Goal: Task Accomplishment & Management: Manage account settings

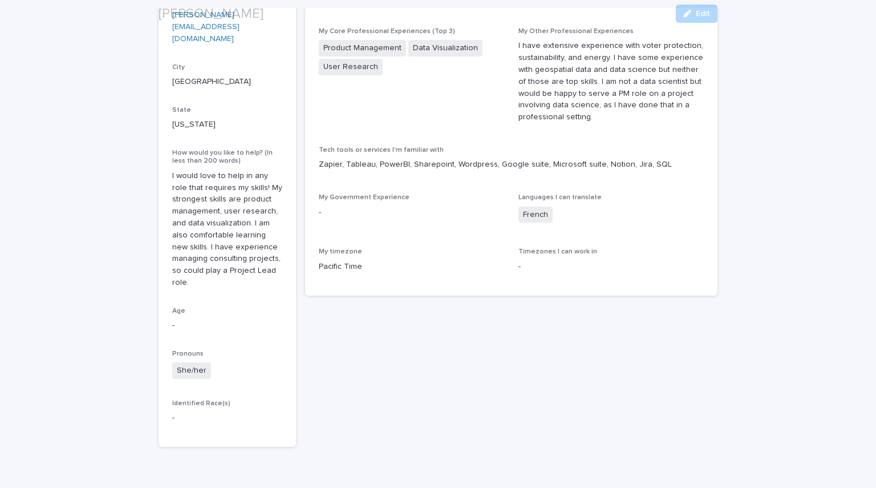
scroll to position [223, 0]
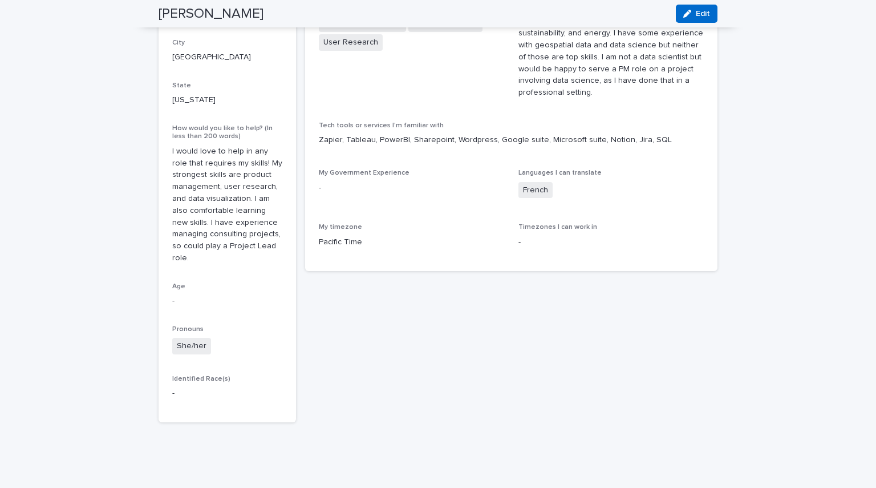
click at [696, 11] on span "Edit" at bounding box center [703, 14] width 14 height 8
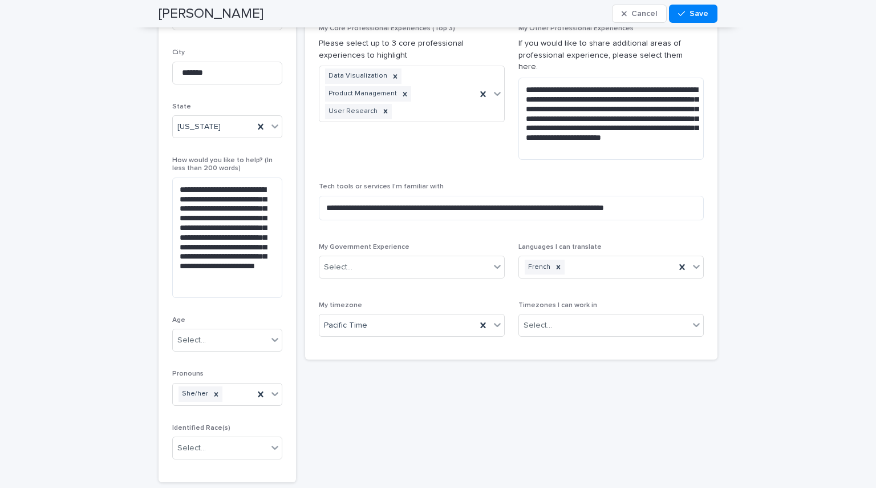
scroll to position [211, 0]
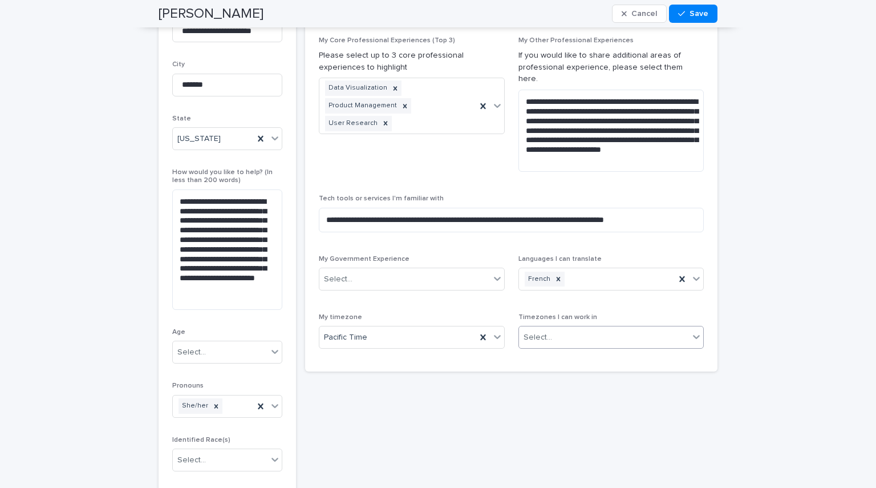
click at [568, 337] on body "**********" at bounding box center [438, 244] width 876 height 488
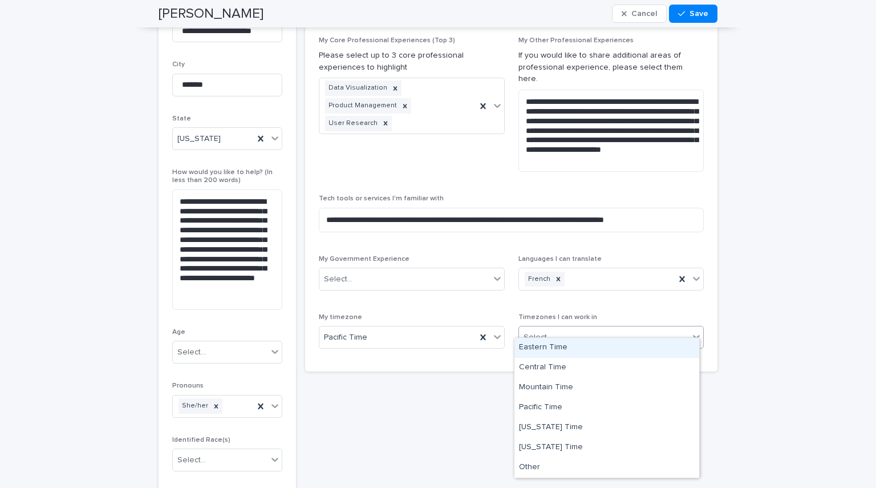
click at [565, 349] on div "Eastern Time" at bounding box center [607, 348] width 185 height 20
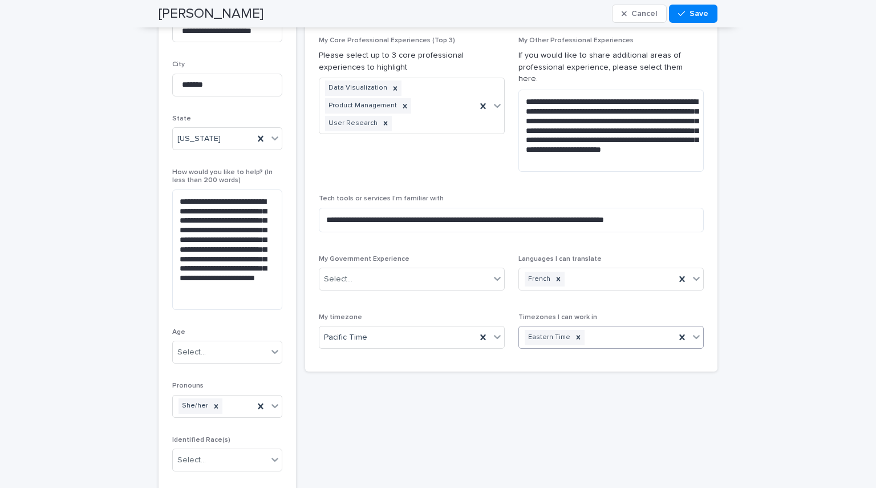
click at [693, 331] on icon at bounding box center [696, 336] width 11 height 11
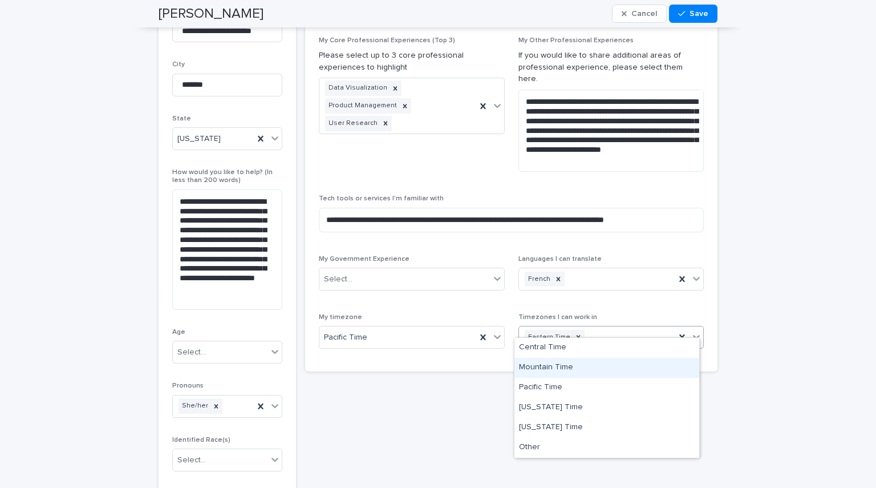
click at [658, 369] on div "Mountain Time" at bounding box center [607, 368] width 185 height 20
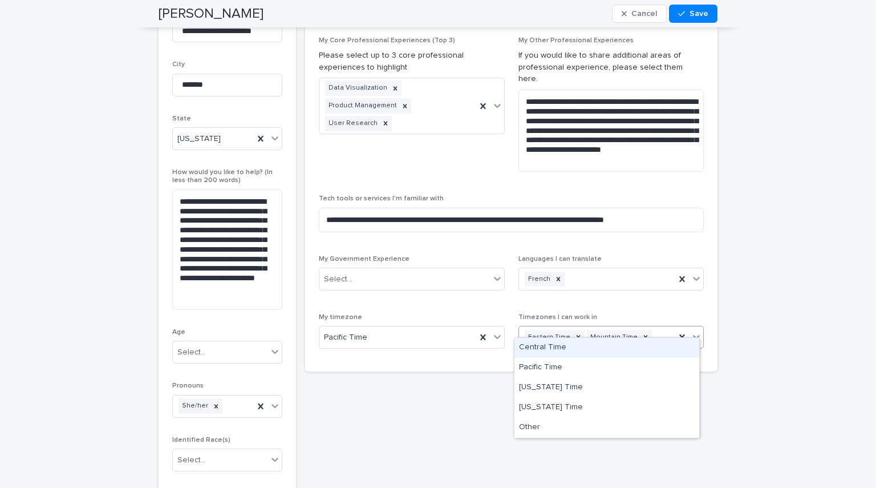
click at [692, 331] on icon at bounding box center [696, 336] width 11 height 11
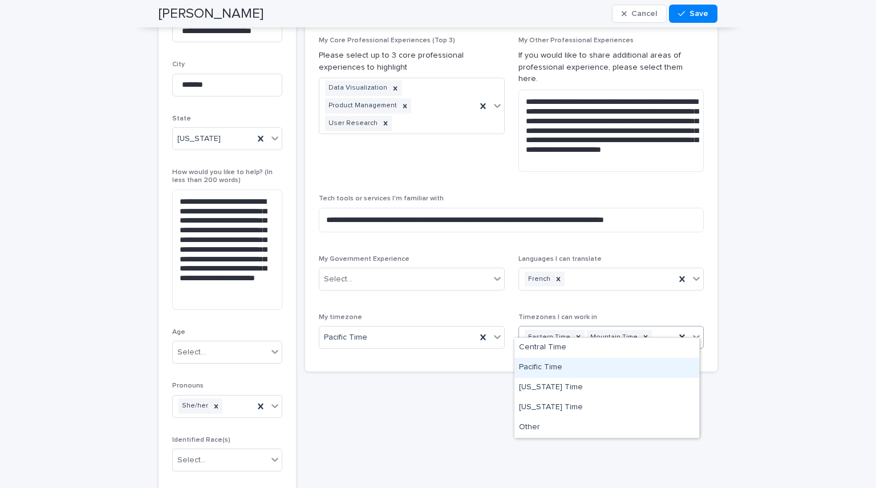
click at [685, 369] on div "Pacific Time" at bounding box center [607, 368] width 185 height 20
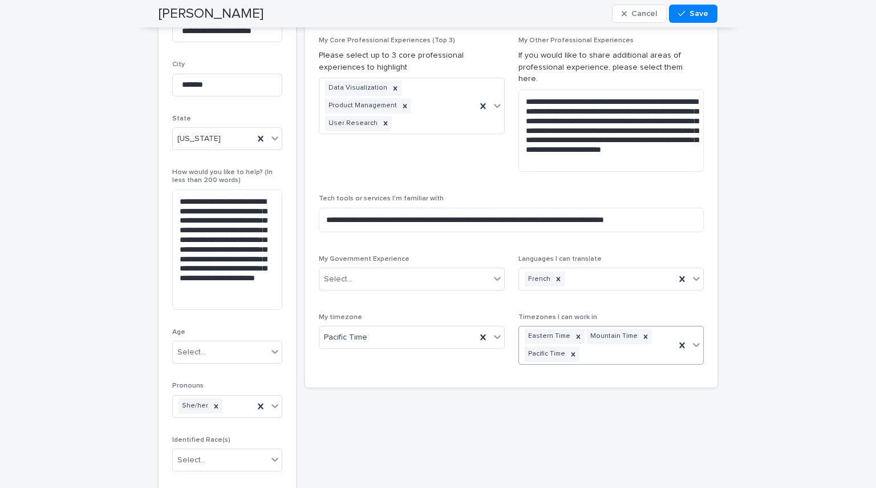
click at [696, 339] on icon at bounding box center [696, 344] width 11 height 11
click at [675, 397] on div "Hawaii Time" at bounding box center [607, 403] width 185 height 20
click at [690, 21] on button "Save" at bounding box center [693, 14] width 49 height 18
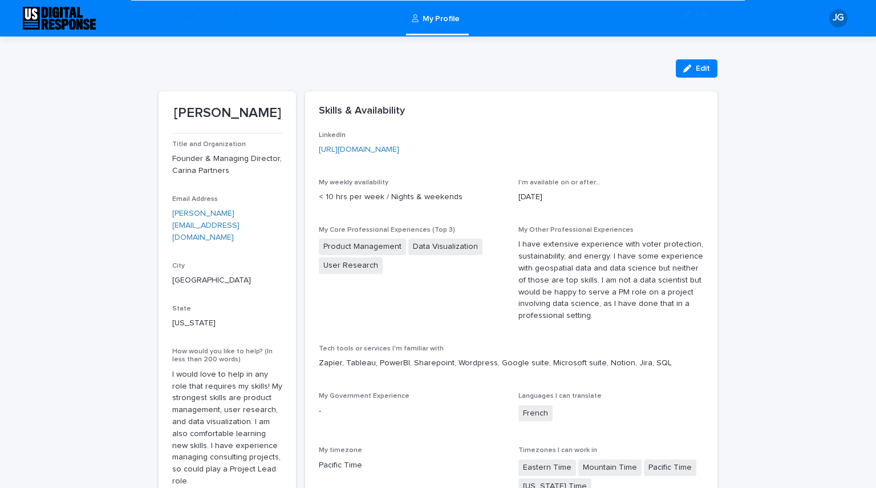
scroll to position [223, 0]
